Goal: Information Seeking & Learning: Learn about a topic

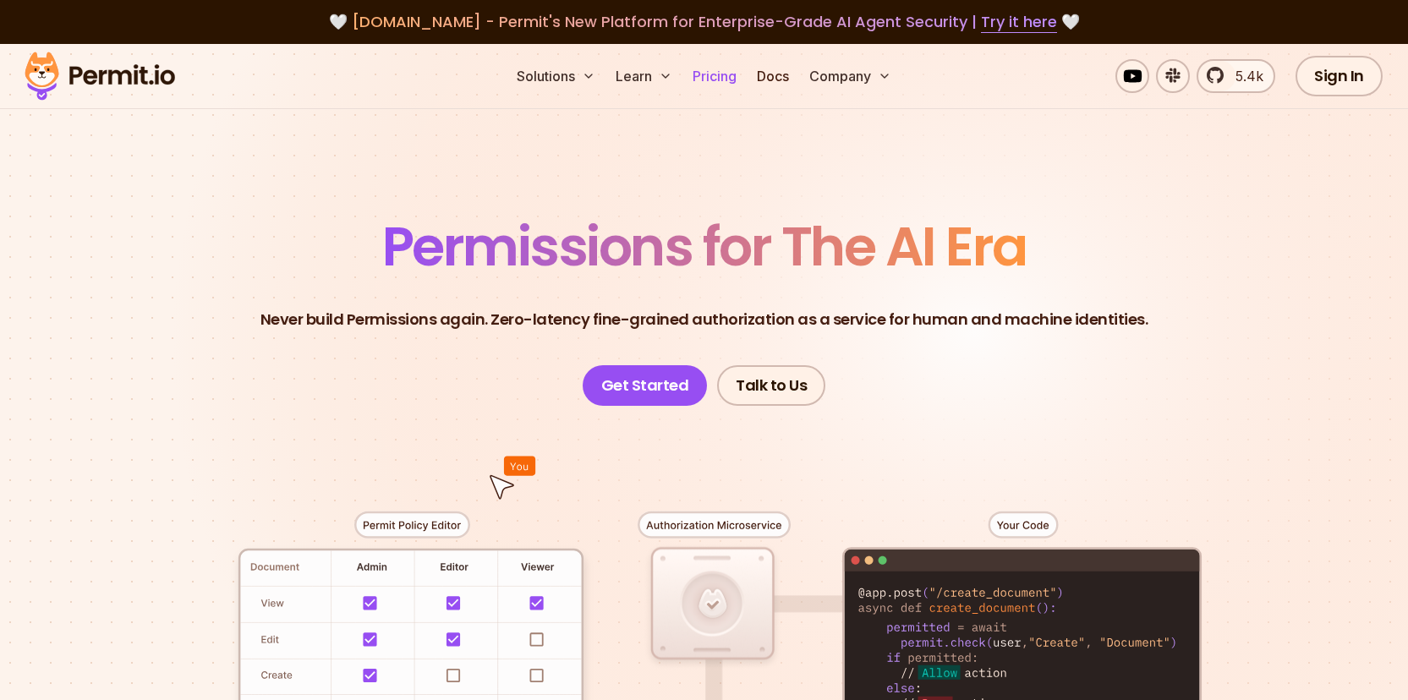
click at [734, 72] on link "Pricing" at bounding box center [715, 76] width 58 height 34
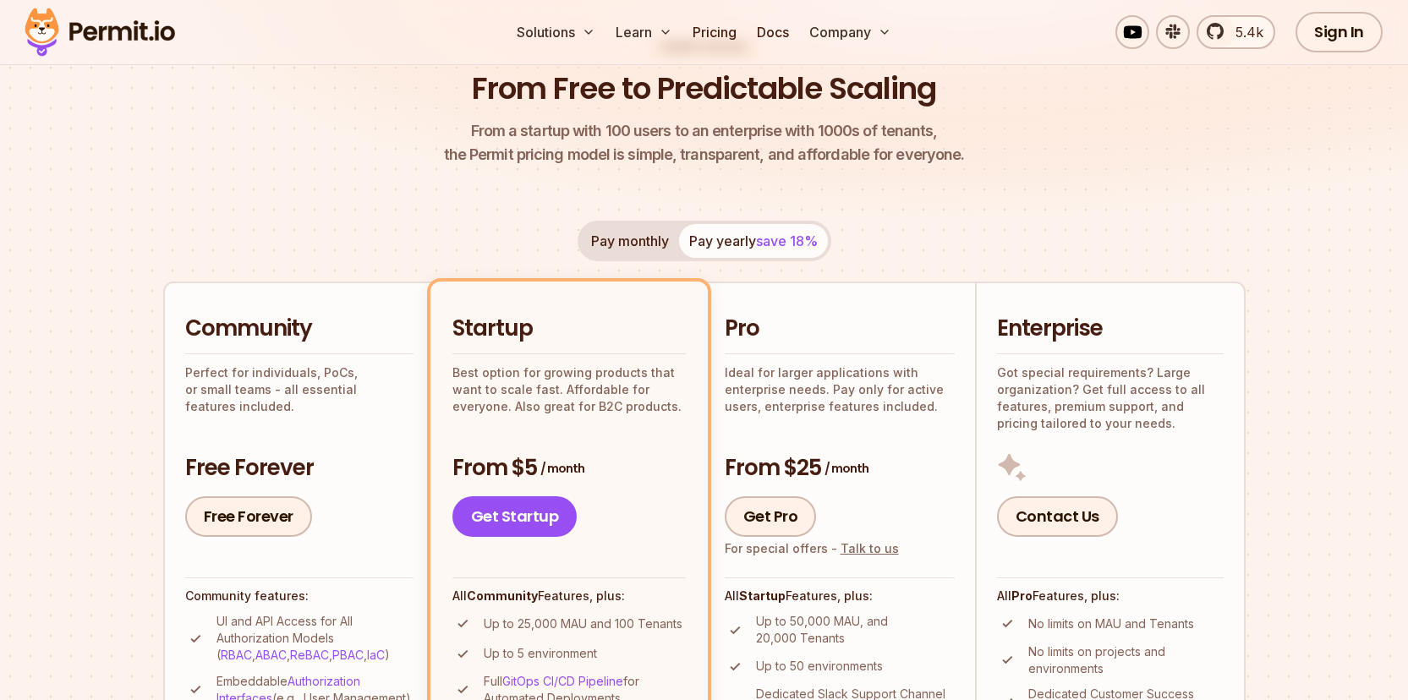
scroll to position [163, 0]
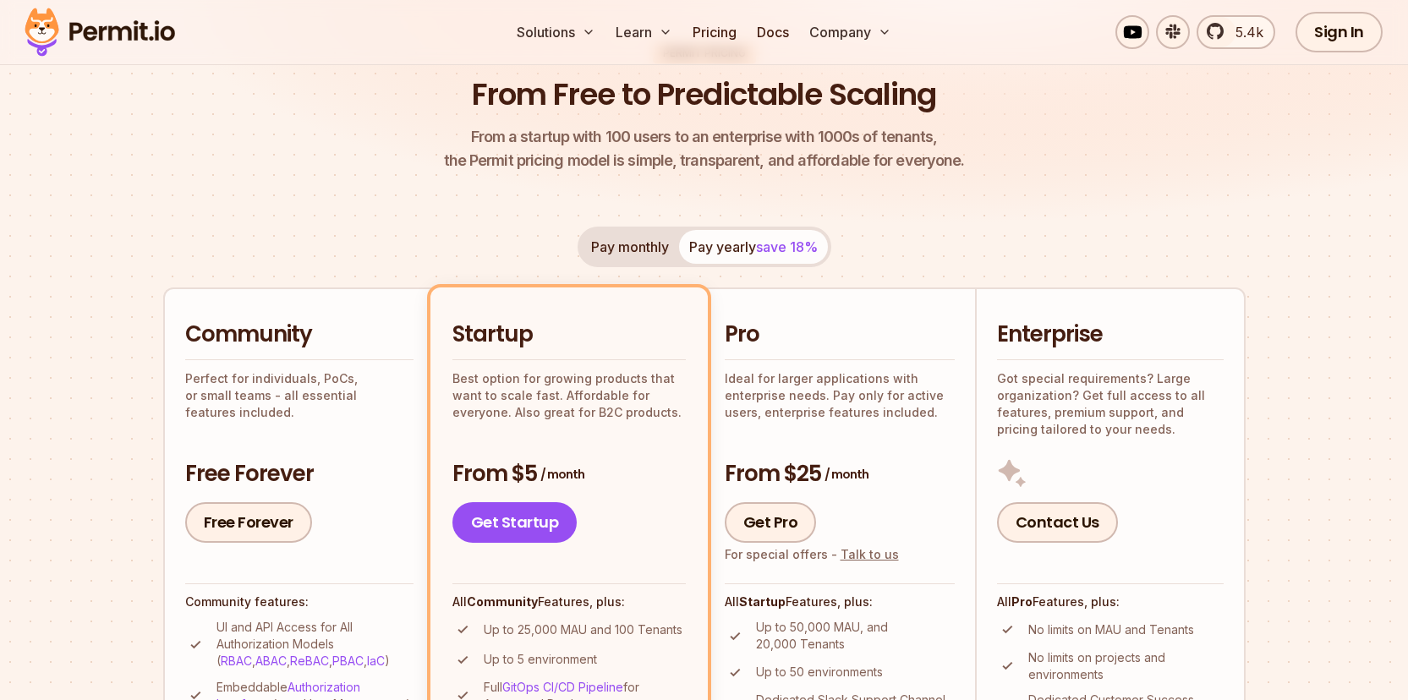
click at [788, 335] on h2 "Pro" at bounding box center [840, 335] width 230 height 30
click at [823, 348] on h2 "Pro" at bounding box center [840, 335] width 230 height 30
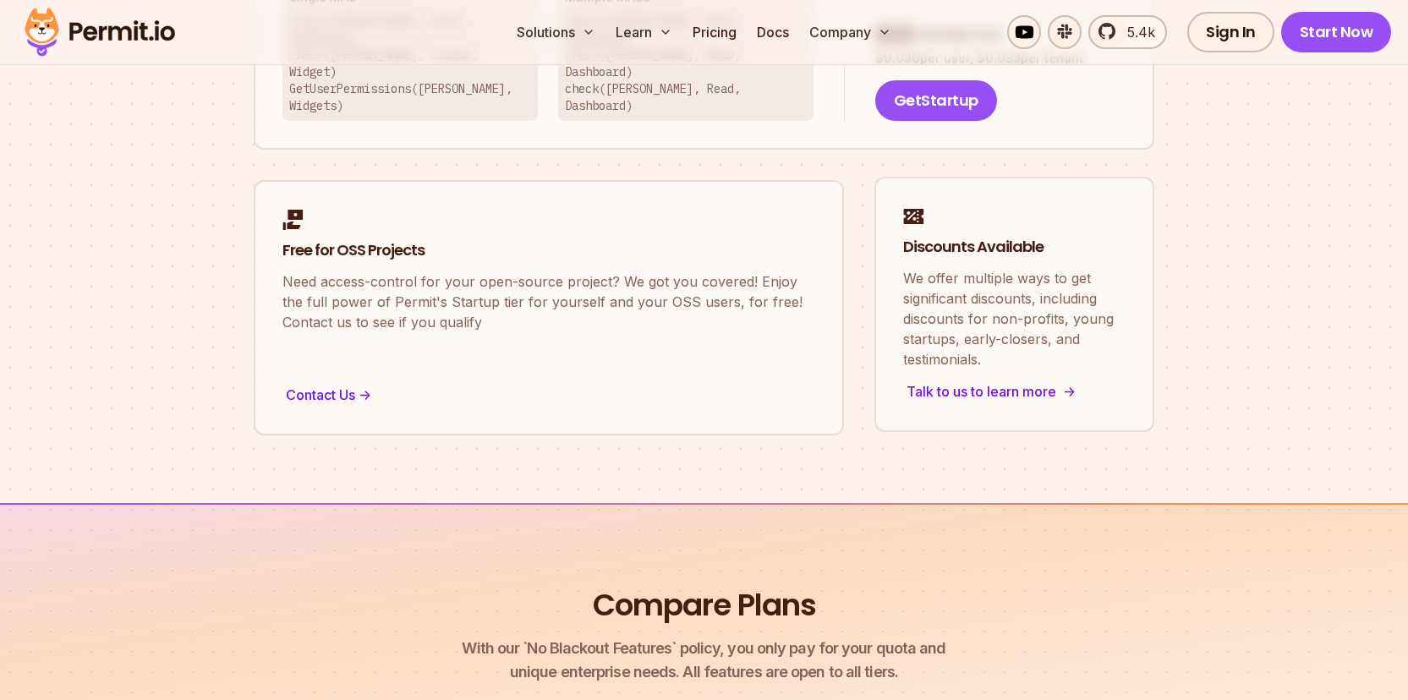
scroll to position [1372, 0]
